Goal: Transaction & Acquisition: Purchase product/service

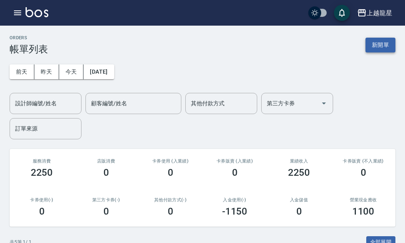
click at [380, 44] on button "新開單" at bounding box center [381, 45] width 30 height 15
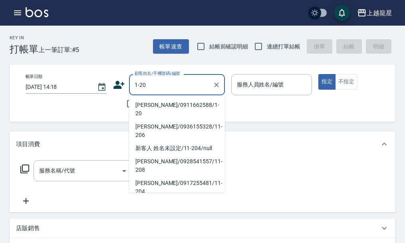
click at [171, 105] on li "[PERSON_NAME]/0911662588/1-20" at bounding box center [177, 109] width 96 height 22
type input "[PERSON_NAME]/0911662588/1-20"
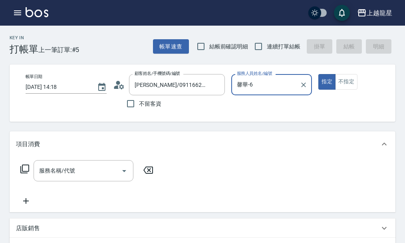
type input "馨華-6"
click at [66, 177] on input "服務名稱/代號" at bounding box center [77, 170] width 81 height 14
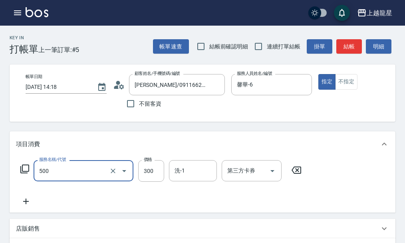
type input "一般洗髮(500)"
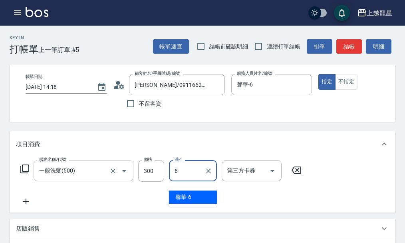
type input "馨華-6"
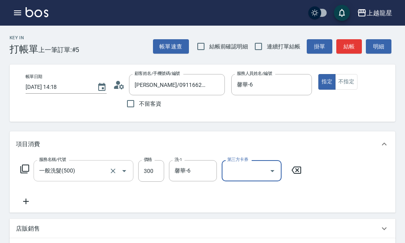
scroll to position [213, 0]
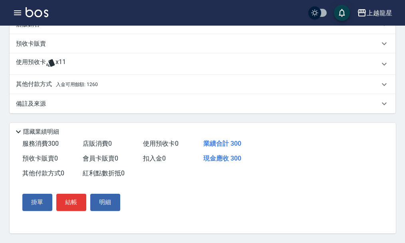
click at [42, 81] on p "其他付款方式 入金可用餘額: 1260" at bounding box center [57, 84] width 82 height 9
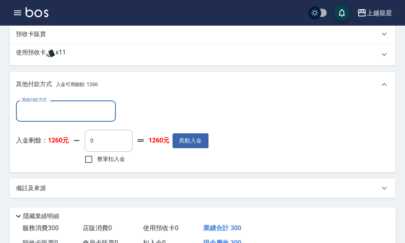
scroll to position [0, 0]
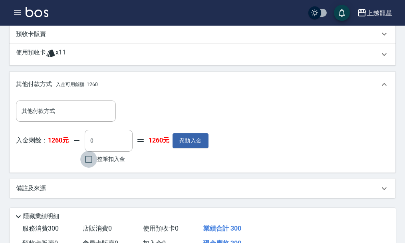
click at [87, 163] on input "整筆扣入金" at bounding box center [88, 159] width 17 height 17
checkbox input "true"
type input "300"
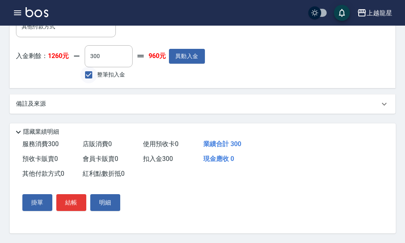
scroll to position [307, 0]
click at [71, 202] on button "結帳" at bounding box center [71, 202] width 30 height 17
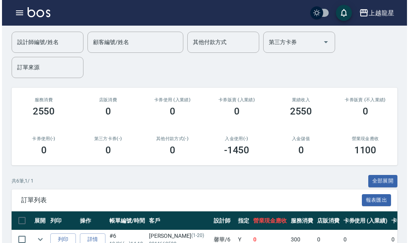
scroll to position [160, 0]
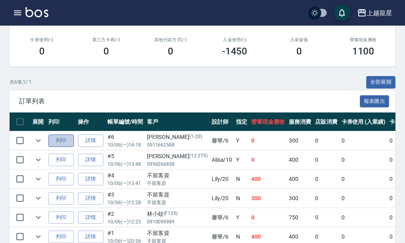
click at [59, 143] on button "列印" at bounding box center [61, 140] width 26 height 12
click at [15, 12] on icon "button" at bounding box center [17, 12] width 7 height 5
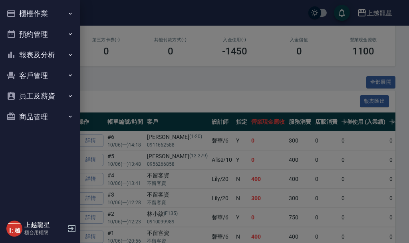
click at [40, 12] on button "櫃檯作業" at bounding box center [40, 13] width 74 height 21
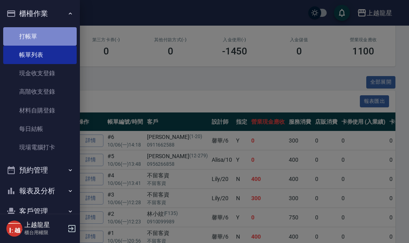
click at [40, 34] on link "打帳單" at bounding box center [40, 36] width 74 height 18
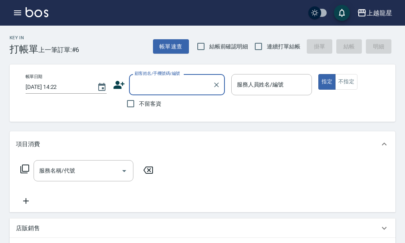
click at [168, 89] on input "顧客姓名/手機號碼/編號" at bounding box center [171, 85] width 77 height 14
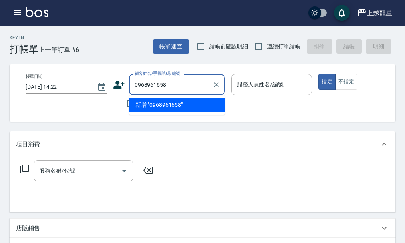
type input "0968961658"
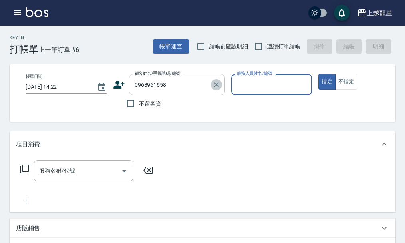
click at [215, 84] on icon "Clear" at bounding box center [216, 84] width 5 height 5
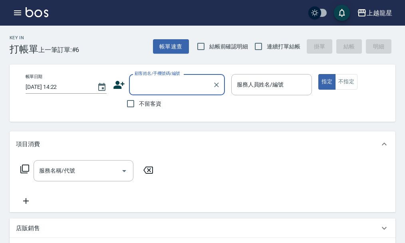
click at [171, 83] on input "顧客姓名/手機號碼/編號" at bounding box center [171, 85] width 77 height 14
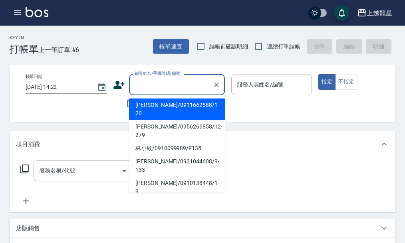
click at [145, 81] on input "顧客姓名/手機號碼/編號" at bounding box center [171, 85] width 77 height 14
click at [22, 9] on icon "button" at bounding box center [18, 13] width 10 height 10
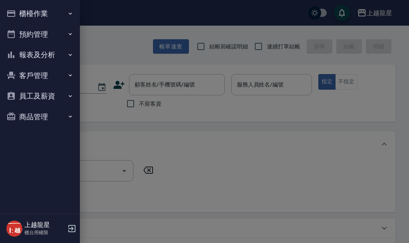
click at [41, 74] on button "客戶管理" at bounding box center [40, 75] width 74 height 21
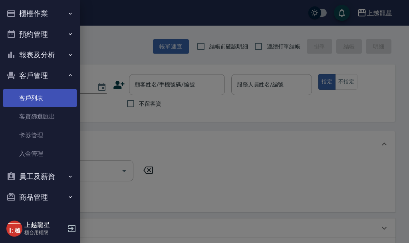
click at [54, 104] on link "客戶列表" at bounding box center [40, 98] width 74 height 18
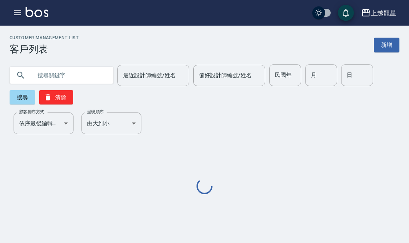
click at [76, 77] on input "text" at bounding box center [69, 75] width 75 height 22
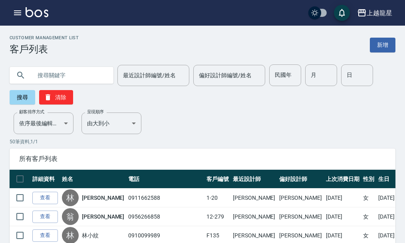
click at [76, 77] on input "text" at bounding box center [69, 75] width 75 height 22
type input "ㄨ"
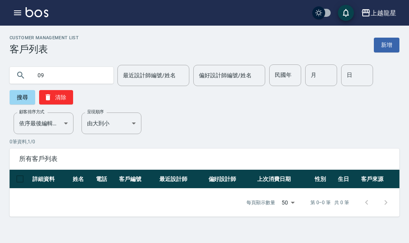
type input "0"
click at [48, 78] on input "text" at bounding box center [69, 75] width 75 height 22
type input "[PERSON_NAME]"
click at [22, 16] on button "button" at bounding box center [18, 13] width 16 height 16
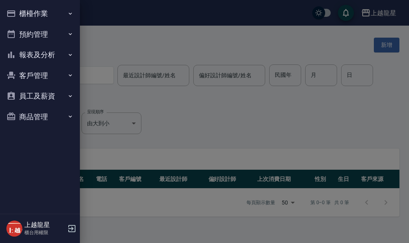
click at [23, 14] on button "櫃檯作業" at bounding box center [40, 13] width 74 height 21
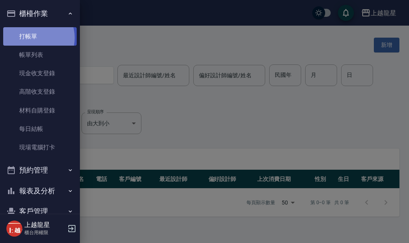
click at [31, 38] on link "打帳單" at bounding box center [40, 36] width 74 height 18
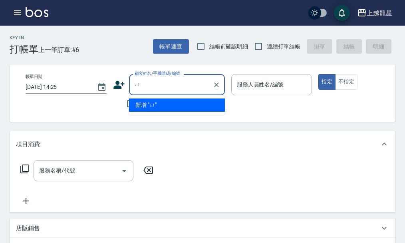
type input "魚"
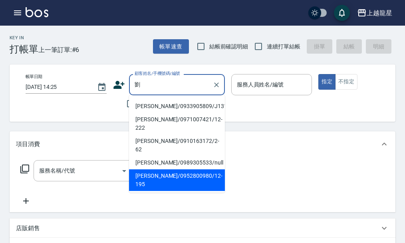
scroll to position [3, 0]
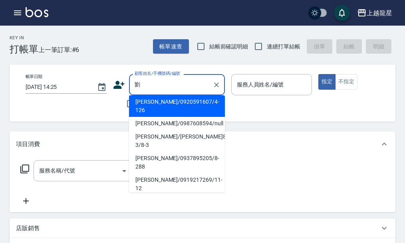
click at [185, 117] on li "[PERSON_NAME]/0987608594/null" at bounding box center [177, 123] width 96 height 13
type input "[PERSON_NAME]/0987608594/null"
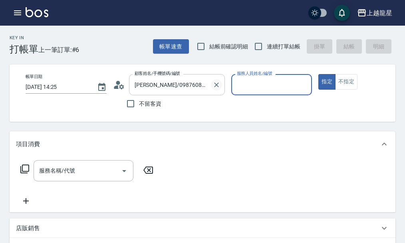
click at [214, 84] on icon "Clear" at bounding box center [217, 85] width 8 height 8
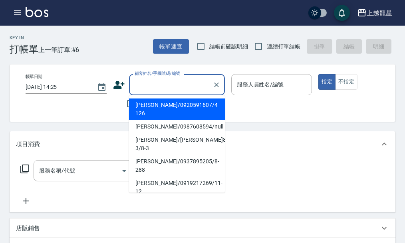
click at [153, 82] on input "顧客姓名/手機號碼/編號" at bounding box center [171, 85] width 77 height 14
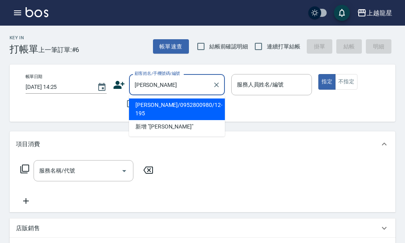
click at [164, 105] on li "[PERSON_NAME]/0952800980/12-195" at bounding box center [177, 109] width 96 height 22
type input "[PERSON_NAME]/0952800980/12-195"
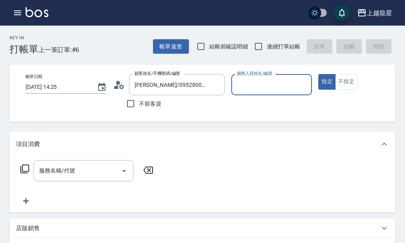
type input "馨華-6"
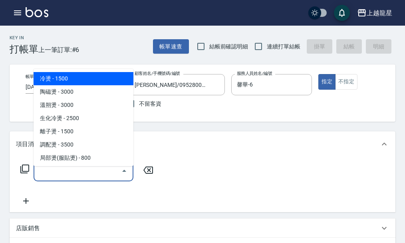
click at [100, 172] on input "服務名稱/代號" at bounding box center [77, 170] width 81 height 14
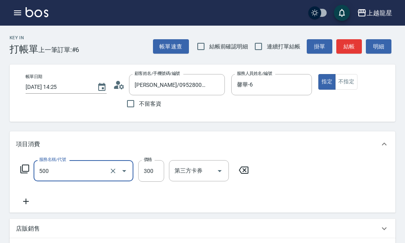
type input "一般洗髮(500)"
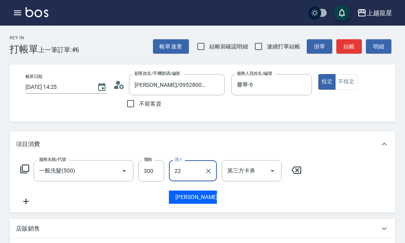
type input "[PERSON_NAME]-22"
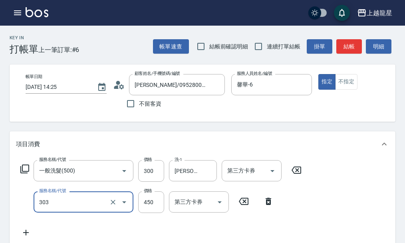
type input "剪髮(303)"
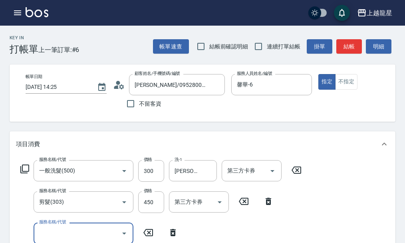
scroll to position [4, 0]
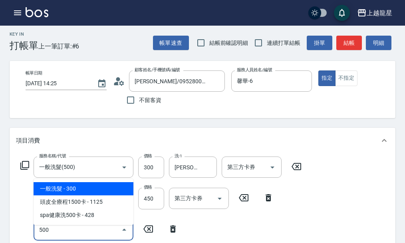
type input "一般洗髮(500)"
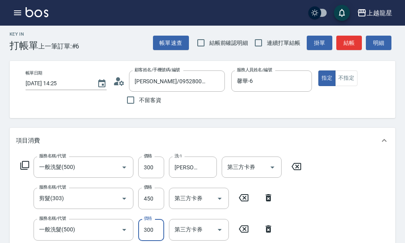
scroll to position [8, 0]
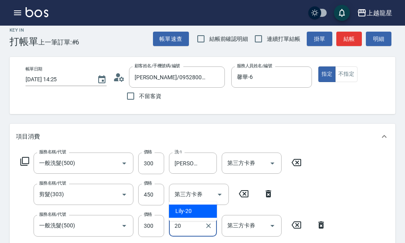
type input "Lily-20"
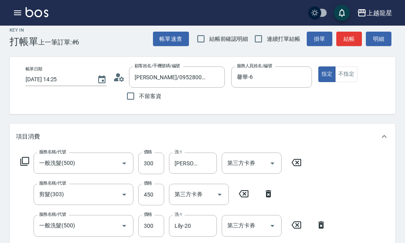
scroll to position [149, 0]
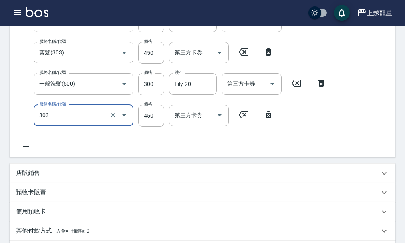
type input "剪髮(303)"
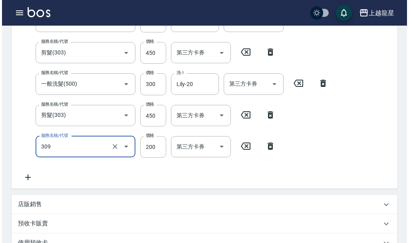
scroll to position [109, 0]
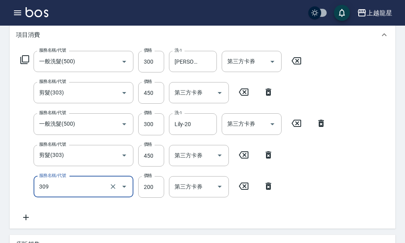
type input "剪髮(國小)(309)"
click at [24, 64] on icon at bounding box center [25, 60] width 10 height 10
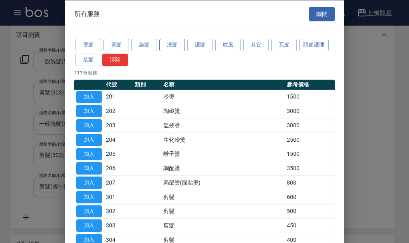
click at [172, 48] on button "洗髮" at bounding box center [172, 45] width 26 height 12
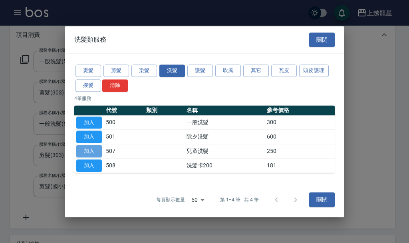
click at [90, 153] on button "加入" at bounding box center [89, 151] width 26 height 12
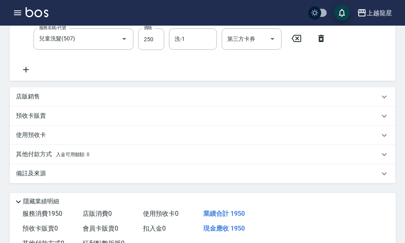
scroll to position [349, 0]
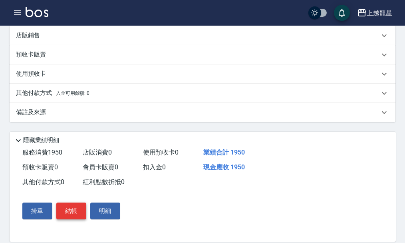
click at [65, 218] on button "結帳" at bounding box center [71, 210] width 30 height 17
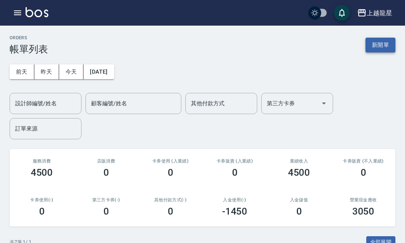
click at [368, 42] on button "新開單" at bounding box center [381, 45] width 30 height 15
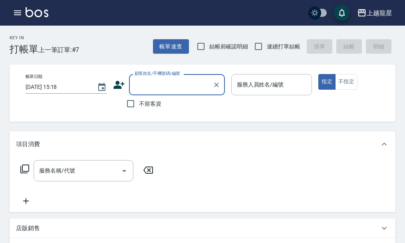
click at [195, 86] on input "顧客姓名/手機號碼/編號" at bounding box center [171, 85] width 77 height 14
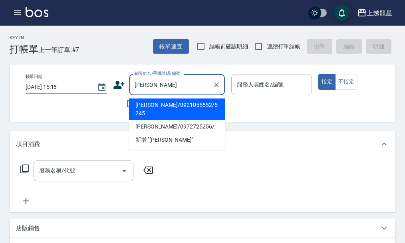
click at [189, 105] on li "[PERSON_NAME]/0921055552/5-245" at bounding box center [177, 109] width 96 height 22
type input "[PERSON_NAME]/0921055552/5-245"
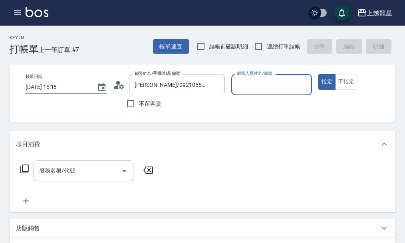
type input "淑雲-25"
click at [119, 86] on icon at bounding box center [119, 85] width 12 height 12
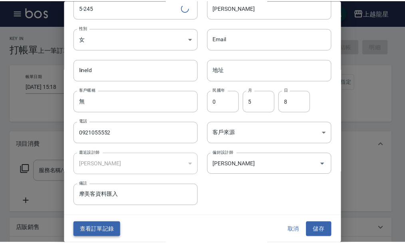
scroll to position [34, 0]
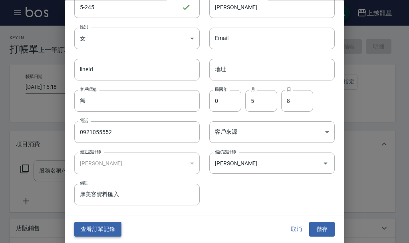
click at [94, 227] on button "查看訂單記錄" at bounding box center [97, 229] width 47 height 15
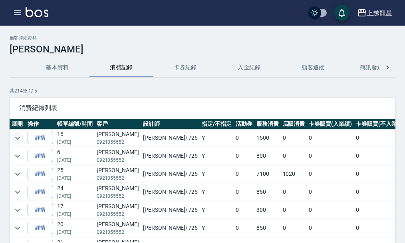
click at [21, 139] on icon "expand row" at bounding box center [18, 138] width 10 height 10
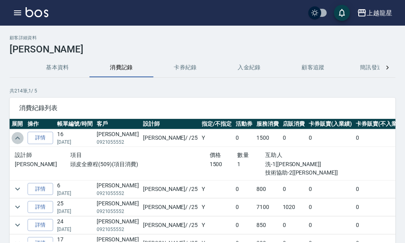
click at [21, 138] on icon "expand row" at bounding box center [18, 138] width 10 height 10
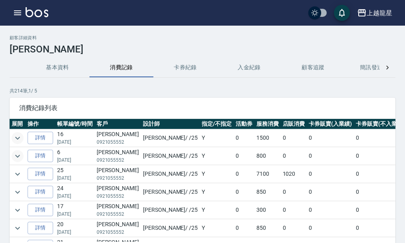
click at [18, 157] on icon "expand row" at bounding box center [17, 155] width 5 height 3
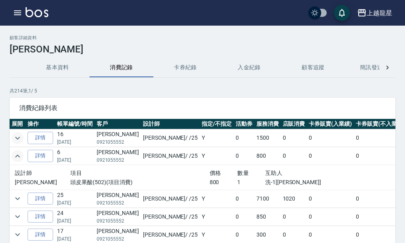
click at [18, 157] on icon "expand row" at bounding box center [18, 156] width 10 height 10
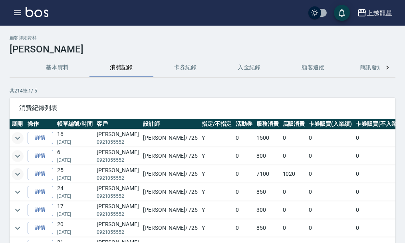
click at [20, 173] on icon "expand row" at bounding box center [18, 174] width 10 height 10
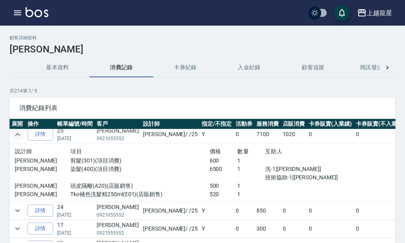
scroll to position [40, 0]
click at [17, 133] on icon "expand row" at bounding box center [17, 133] width 5 height 3
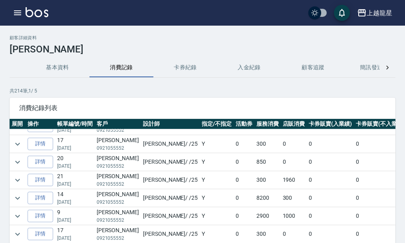
scroll to position [80, 0]
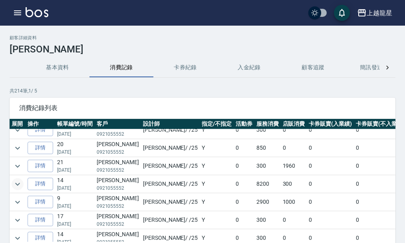
click at [21, 185] on icon "expand row" at bounding box center [18, 184] width 10 height 10
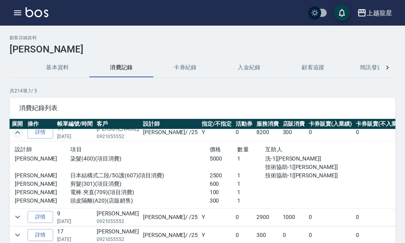
scroll to position [120, 0]
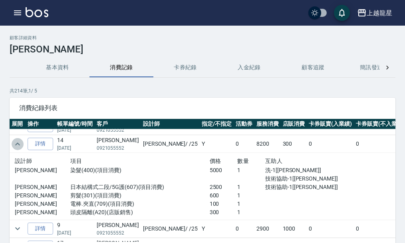
click at [17, 142] on icon "expand row" at bounding box center [18, 144] width 10 height 10
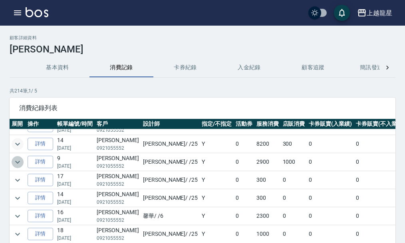
click at [20, 159] on icon "expand row" at bounding box center [18, 162] width 10 height 10
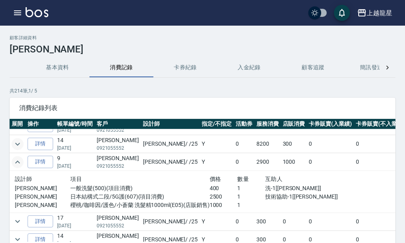
click at [20, 159] on icon "expand row" at bounding box center [18, 162] width 10 height 10
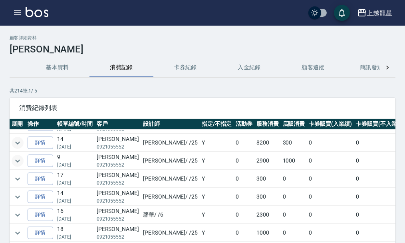
scroll to position [0, 0]
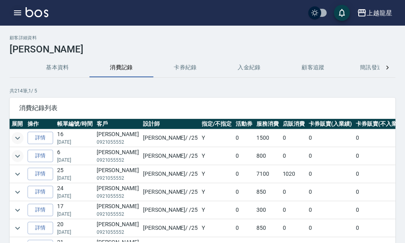
click at [16, 12] on icon "button" at bounding box center [17, 12] width 7 height 5
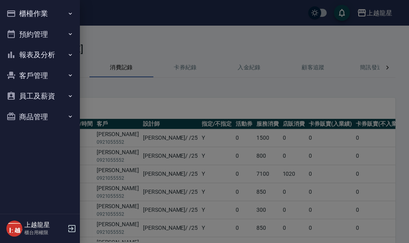
click at [26, 12] on button "櫃檯作業" at bounding box center [40, 13] width 74 height 21
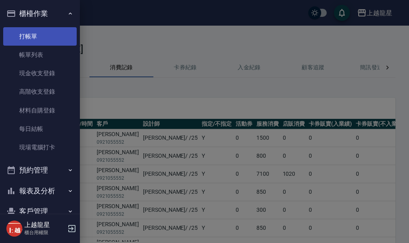
click at [32, 43] on link "打帳單" at bounding box center [40, 36] width 74 height 18
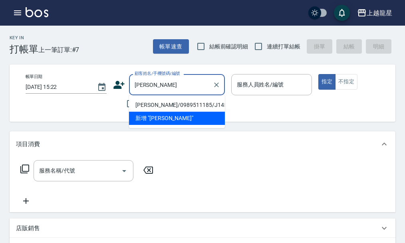
click at [167, 102] on li "[PERSON_NAME]/0989511185/J145" at bounding box center [177, 104] width 96 height 13
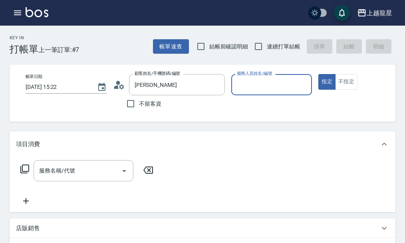
type input "[PERSON_NAME]/0989511185/J145"
type input "Alisa-10"
